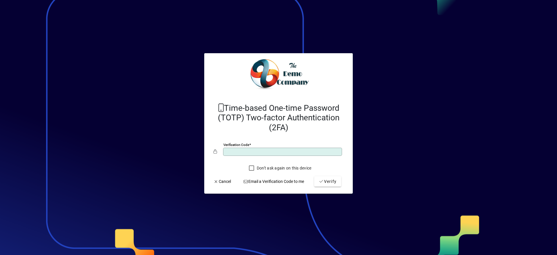
type input "******"
click at [314, 176] on button "Verify" at bounding box center [327, 181] width 27 height 10
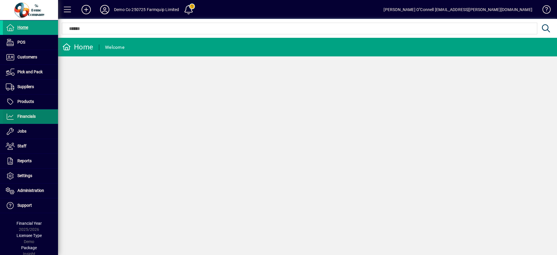
click at [24, 115] on span "Financials" at bounding box center [26, 116] width 18 height 5
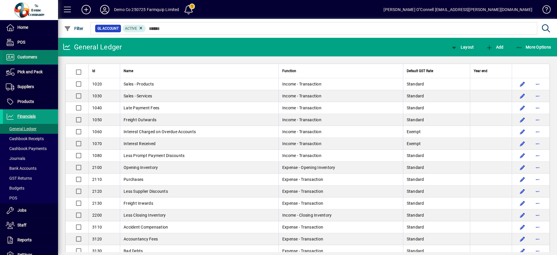
click at [30, 57] on span "Customers" at bounding box center [27, 57] width 20 height 5
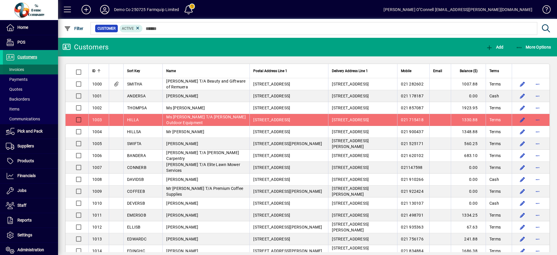
click at [16, 69] on span "Invoices" at bounding box center [15, 69] width 18 height 5
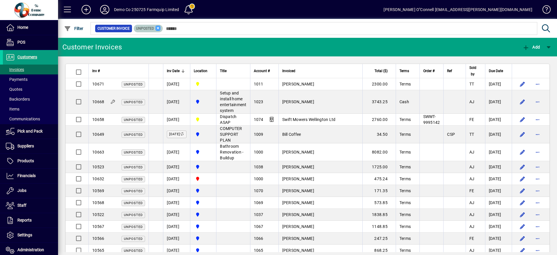
click at [158, 28] on icon at bounding box center [158, 28] width 5 height 5
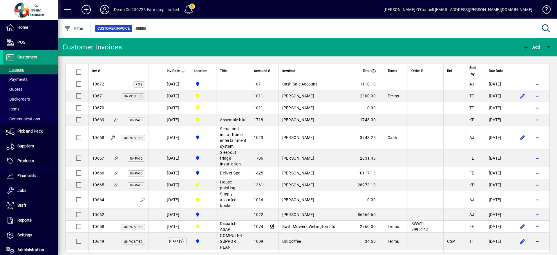
click at [180, 72] on div "Inv Date" at bounding box center [177, 71] width 20 height 6
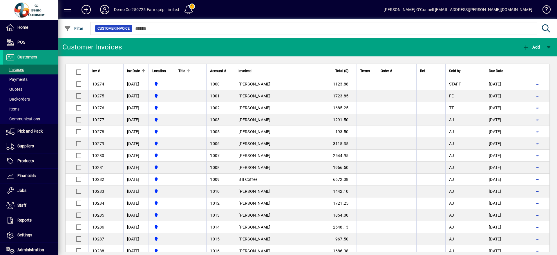
click at [180, 72] on th "Title" at bounding box center [191, 71] width 32 height 14
